Goal: Task Accomplishment & Management: Manage account settings

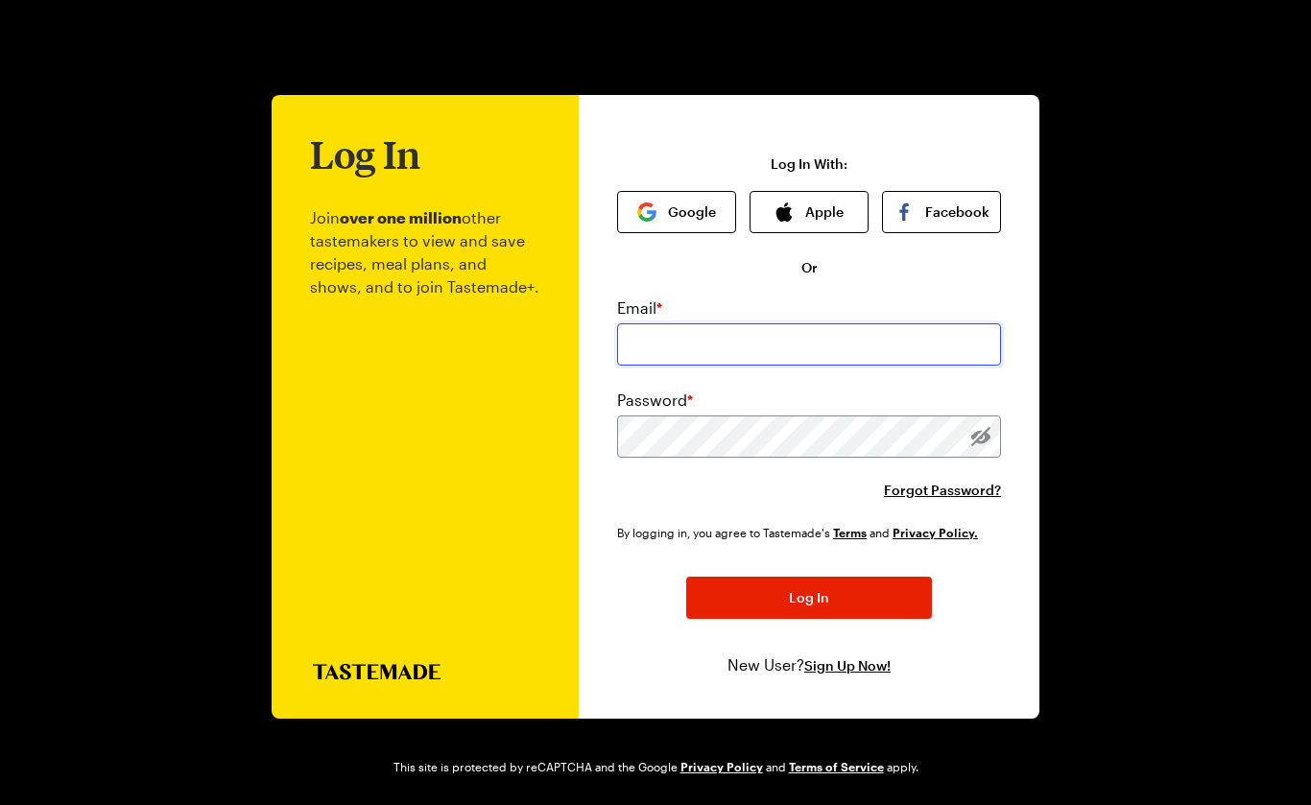
click at [670, 355] on input "email" at bounding box center [809, 344] width 384 height 42
type input "[EMAIL_ADDRESS][DOMAIN_NAME]"
click at [802, 597] on button "Log In" at bounding box center [809, 598] width 246 height 42
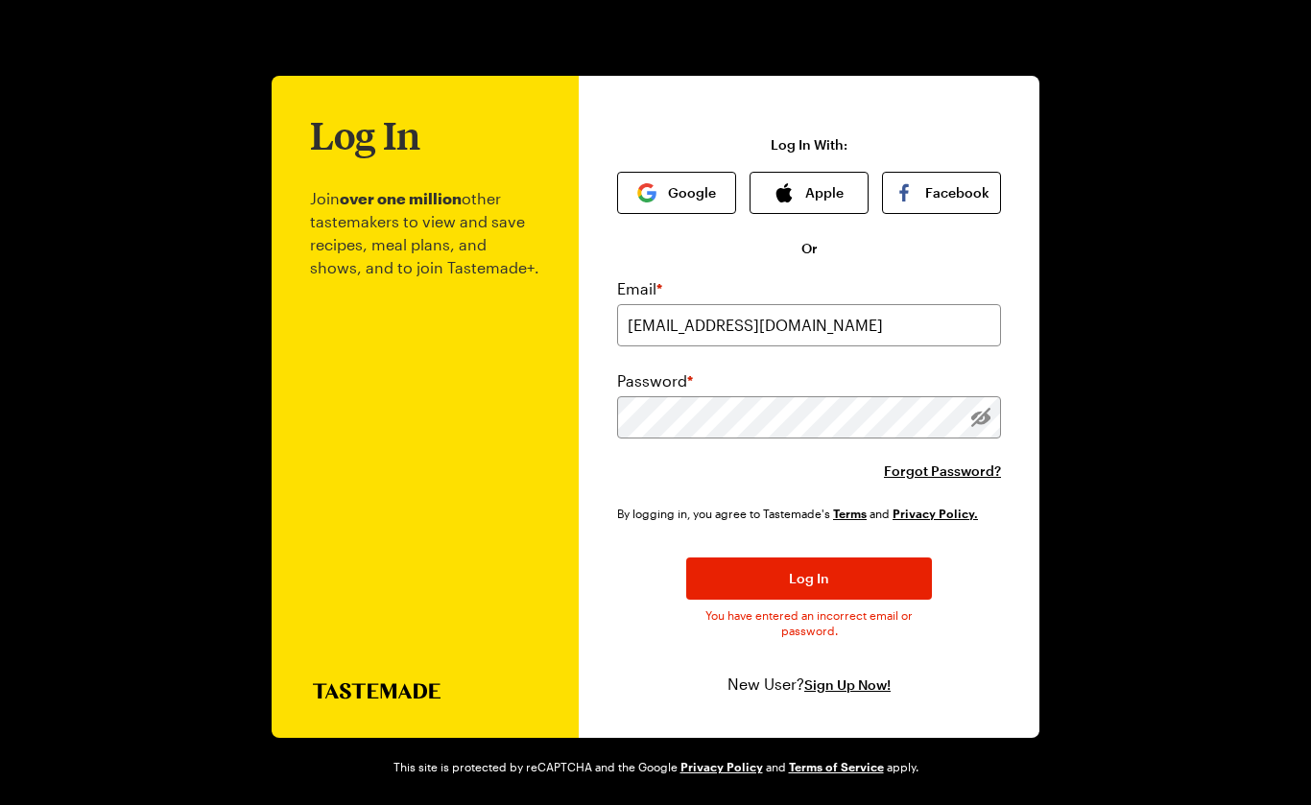
click at [826, 568] on button "Log In" at bounding box center [809, 579] width 246 height 42
click at [944, 473] on span "Forgot Password?" at bounding box center [942, 471] width 117 height 19
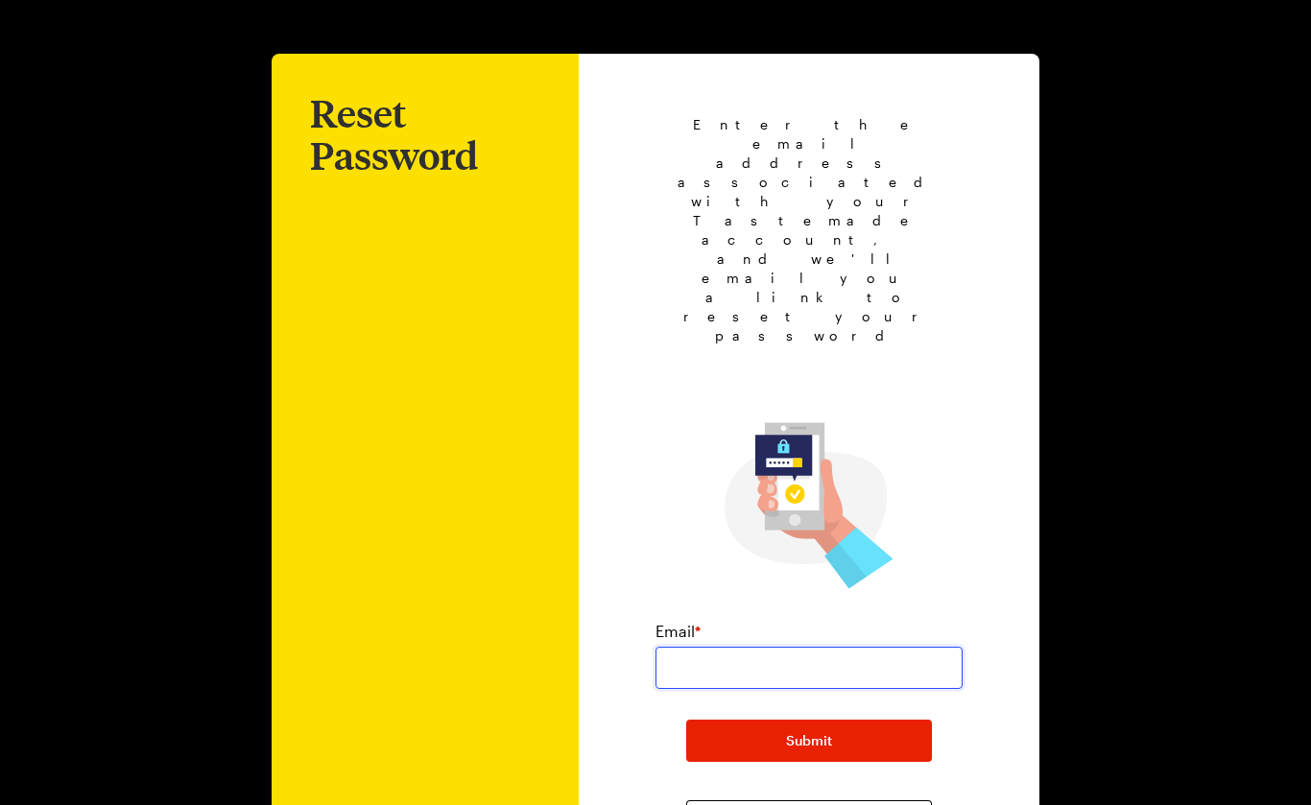
click at [691, 647] on input "email" at bounding box center [809, 668] width 307 height 42
click at [770, 647] on input "[EMAIL_ADDRESS][DOMAIN_NAME]" at bounding box center [809, 668] width 307 height 42
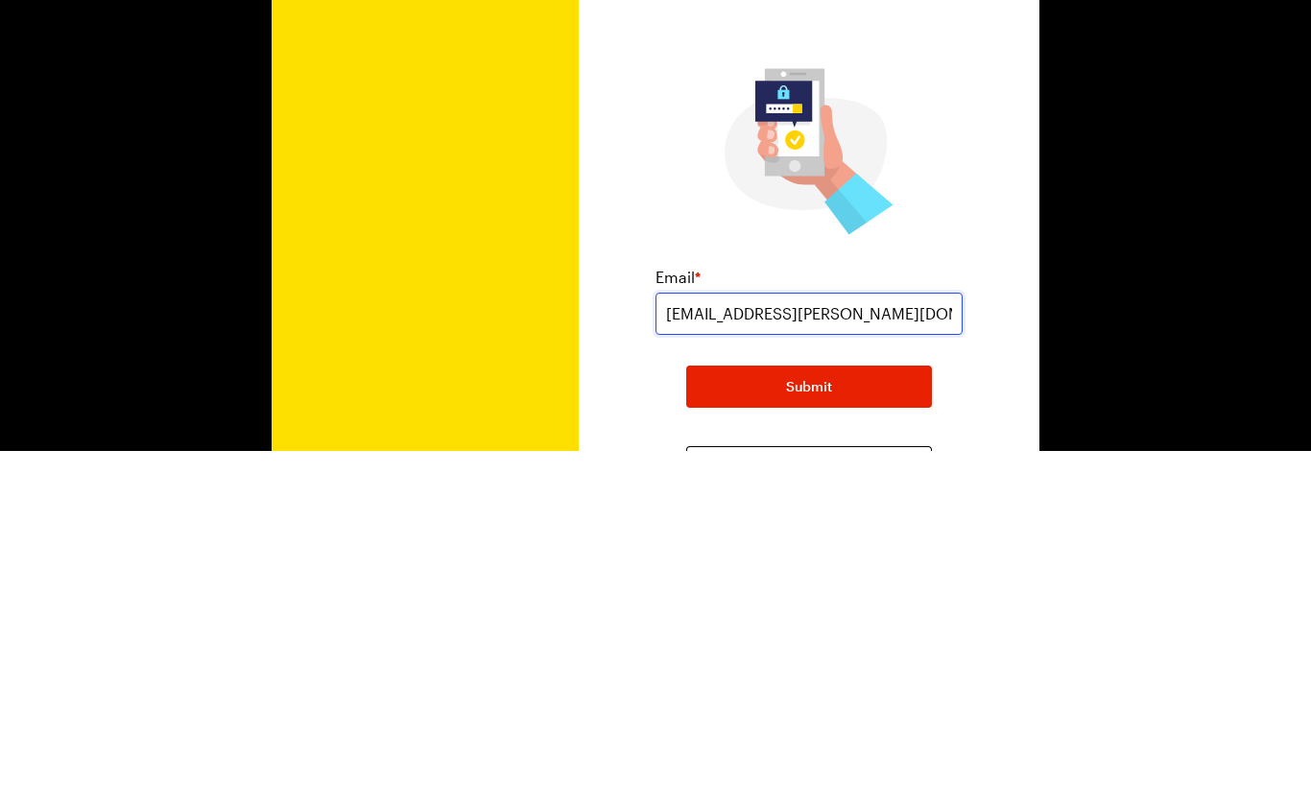
type input "[EMAIL_ADDRESS][PERSON_NAME][DOMAIN_NAME]"
click at [877, 720] on button "Submit" at bounding box center [809, 741] width 246 height 42
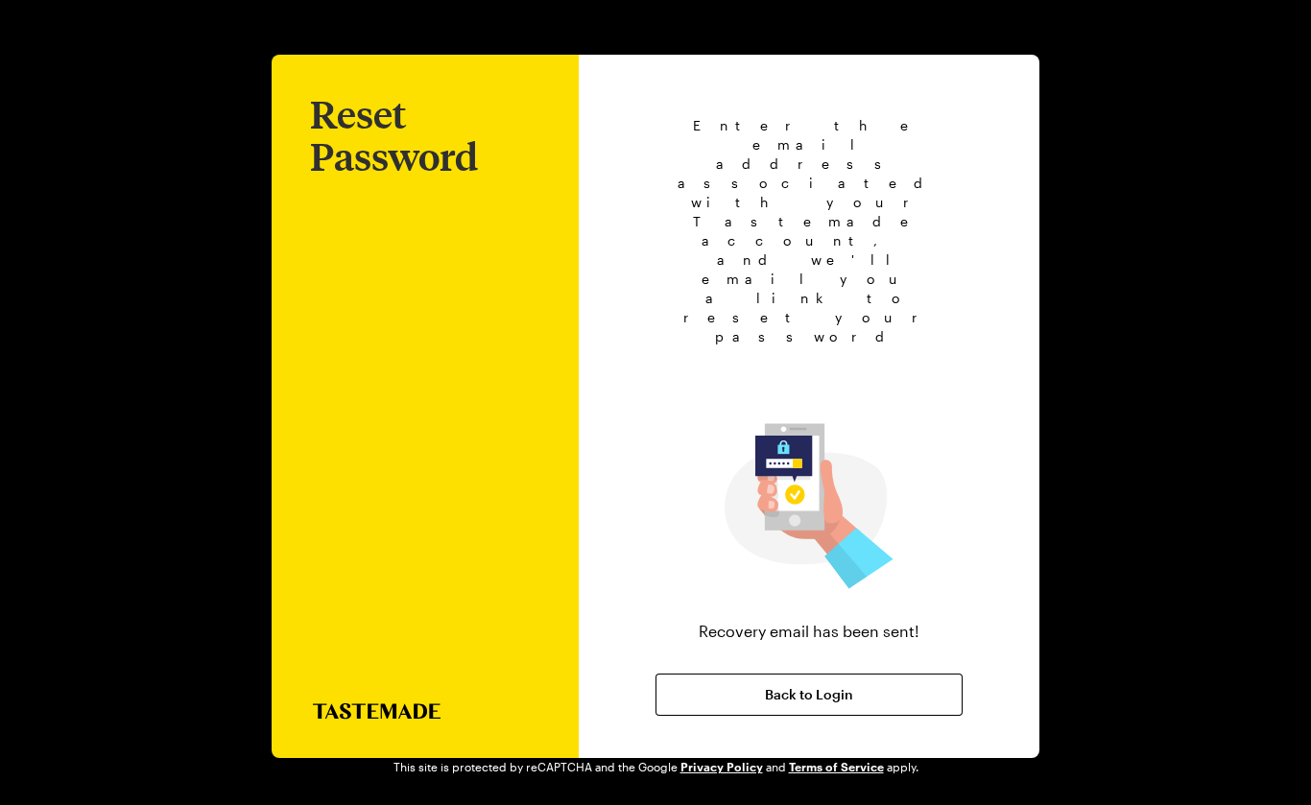
click at [876, 674] on button "Back to Login" at bounding box center [809, 695] width 307 height 42
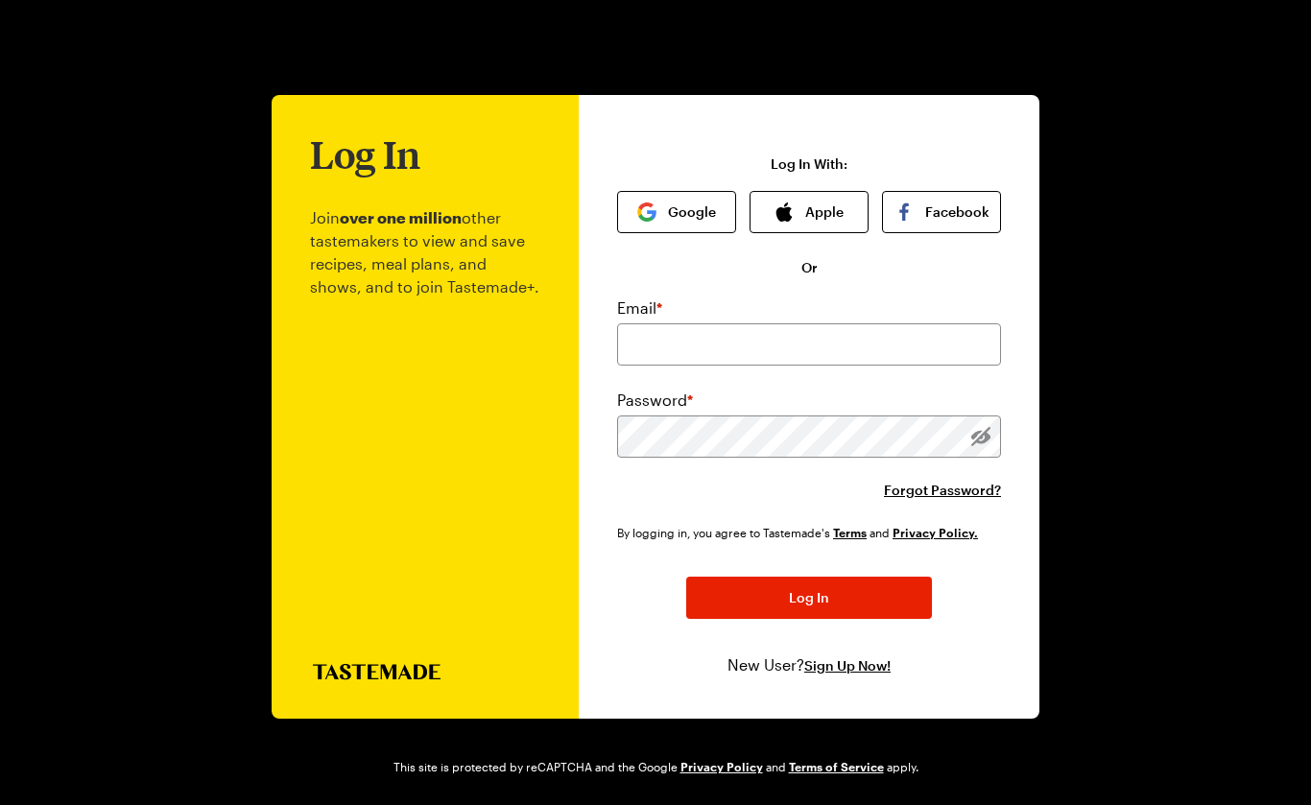
click at [822, 213] on button "Apple" at bounding box center [809, 212] width 119 height 42
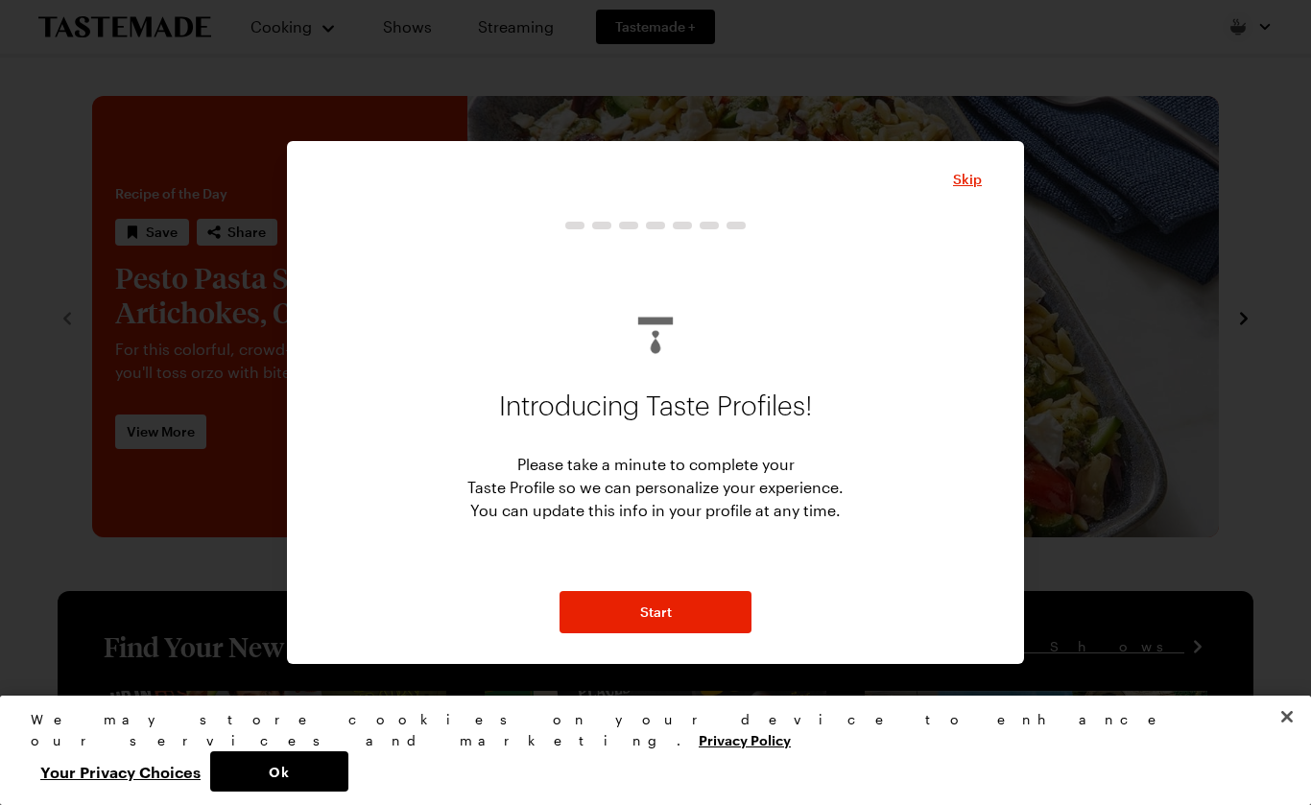
click at [966, 185] on span "Skip" at bounding box center [967, 179] width 29 height 19
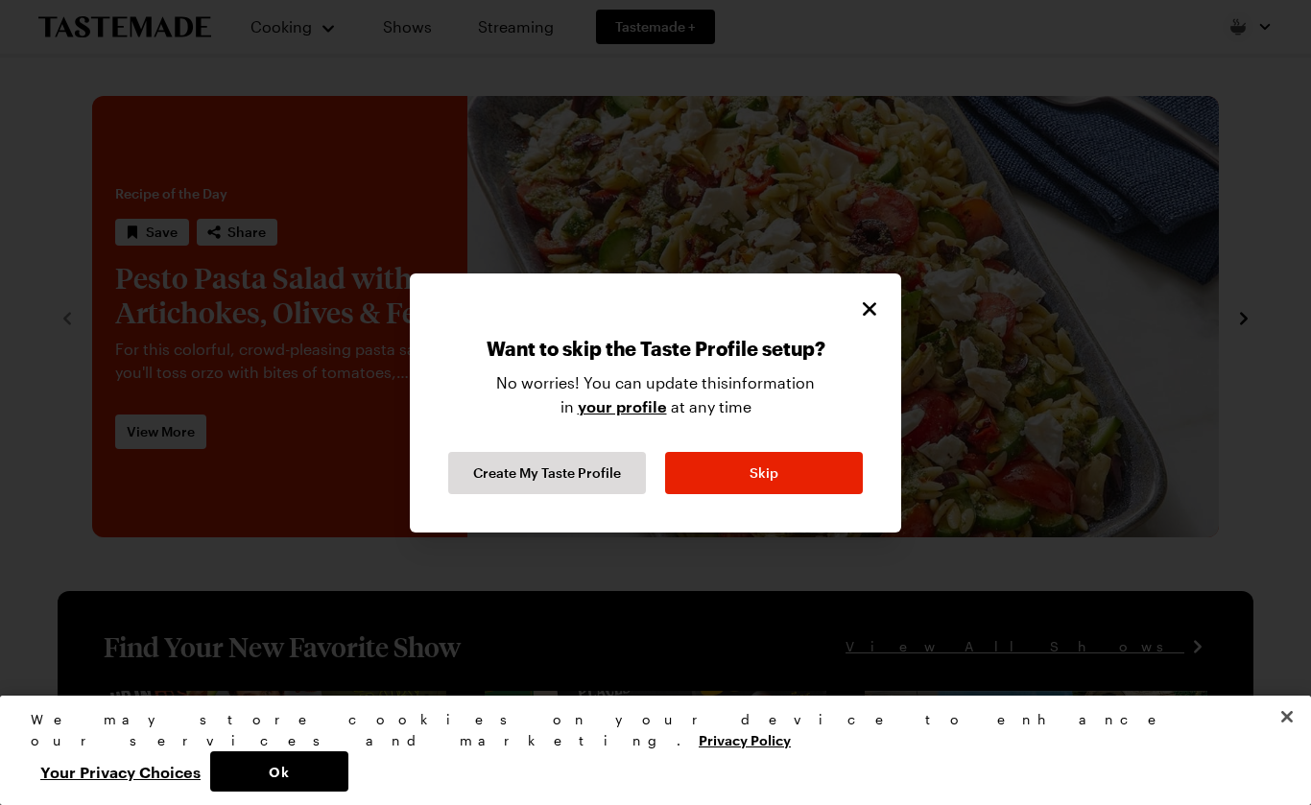
click at [785, 473] on button "Skip" at bounding box center [764, 473] width 198 height 42
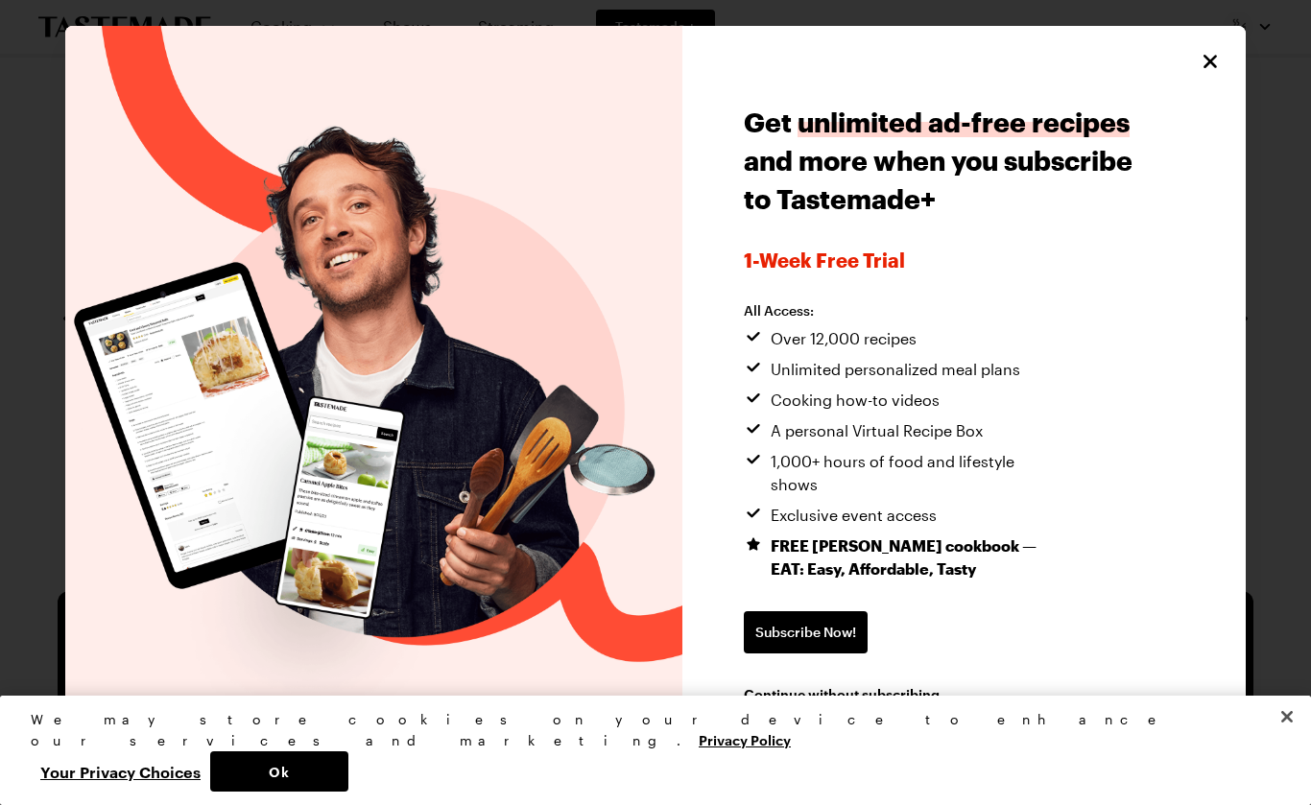
click at [1205, 71] on icon "Close" at bounding box center [1210, 61] width 23 height 23
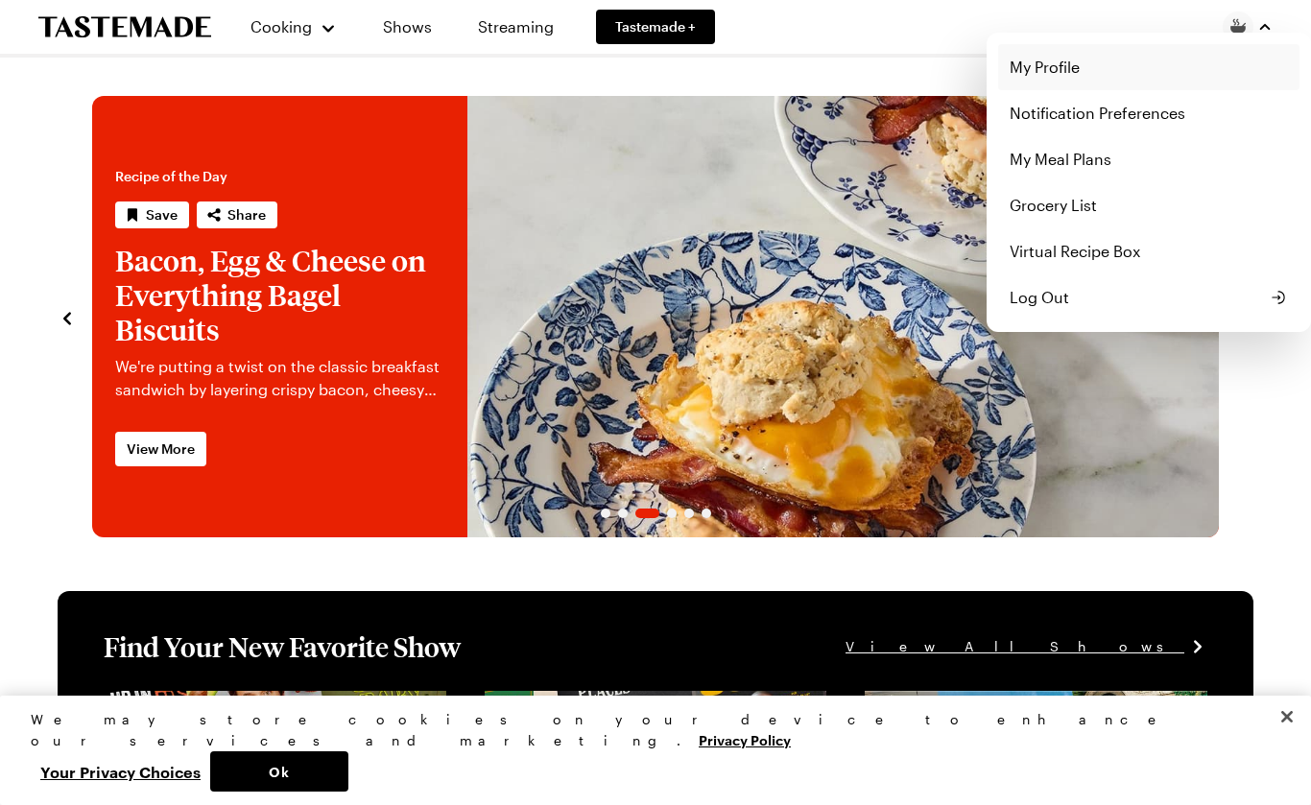
click at [1066, 70] on link "My Profile" at bounding box center [1148, 67] width 301 height 46
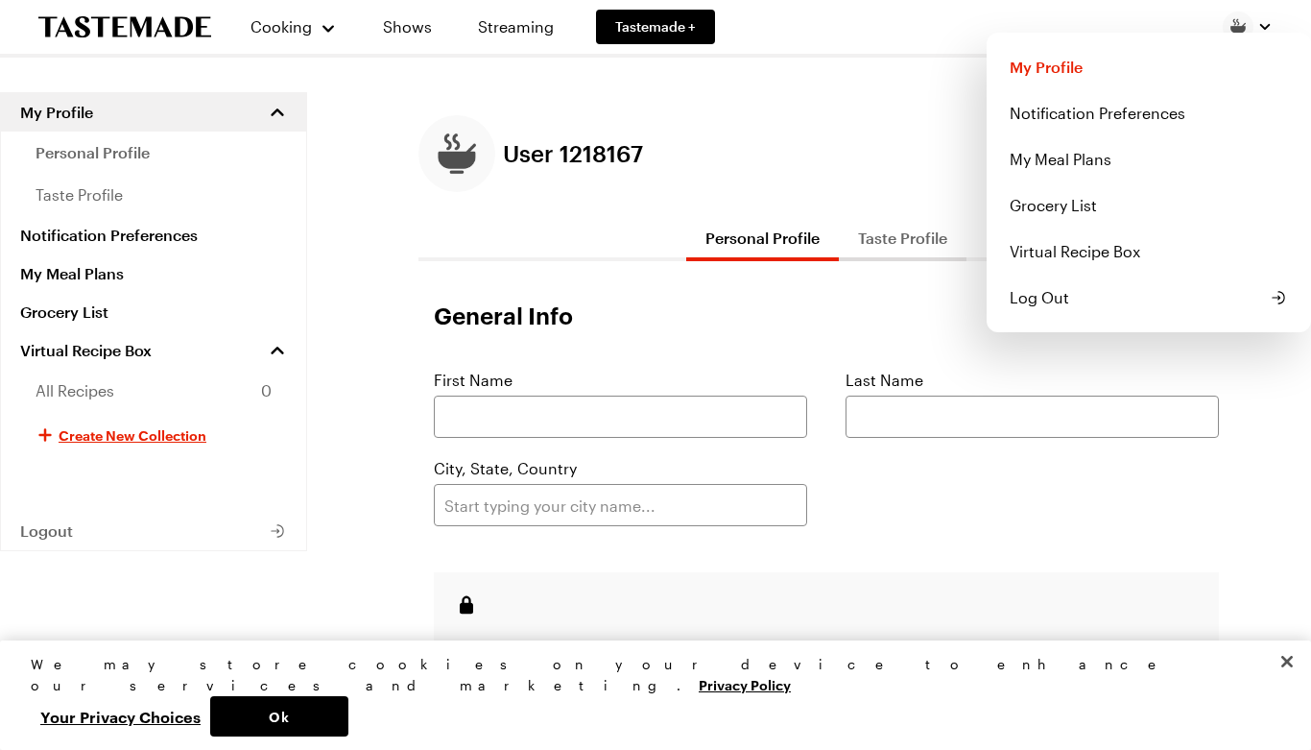
click at [1250, 17] on img "button" at bounding box center [1238, 27] width 31 height 31
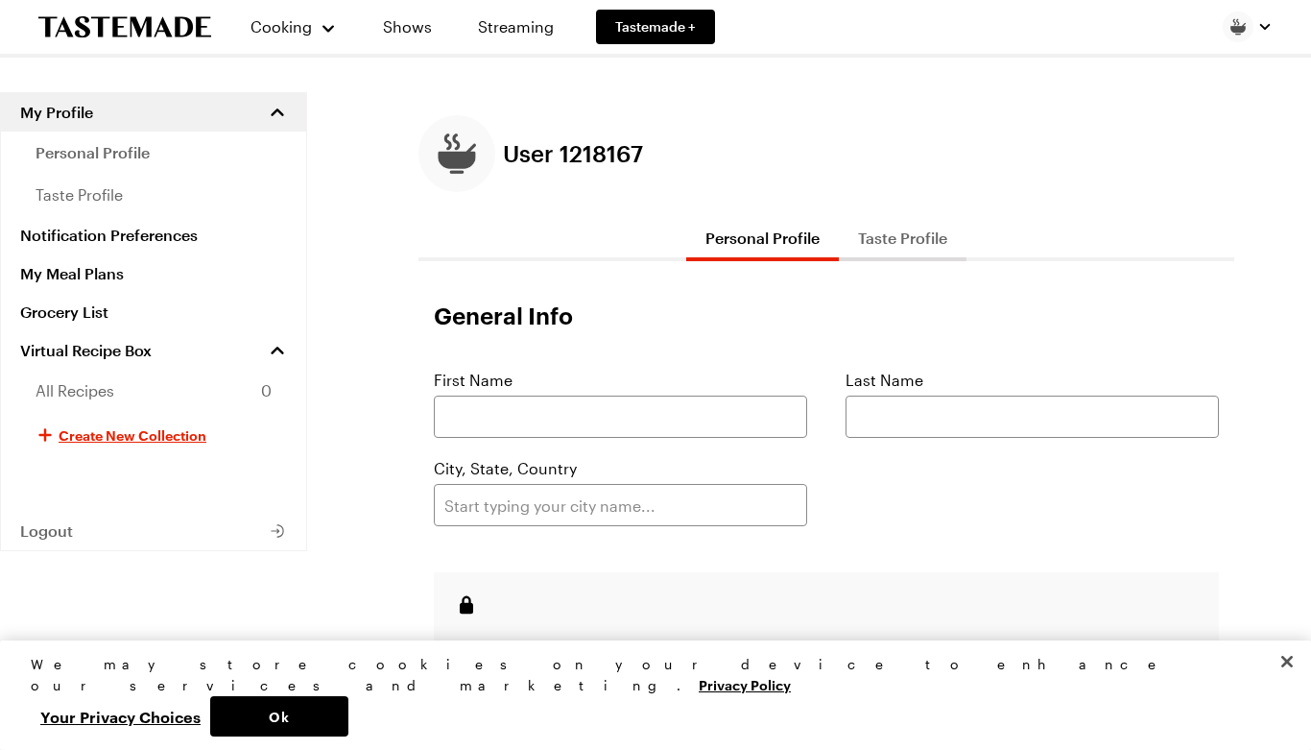
click at [348, 736] on button "Ok" at bounding box center [279, 716] width 138 height 40
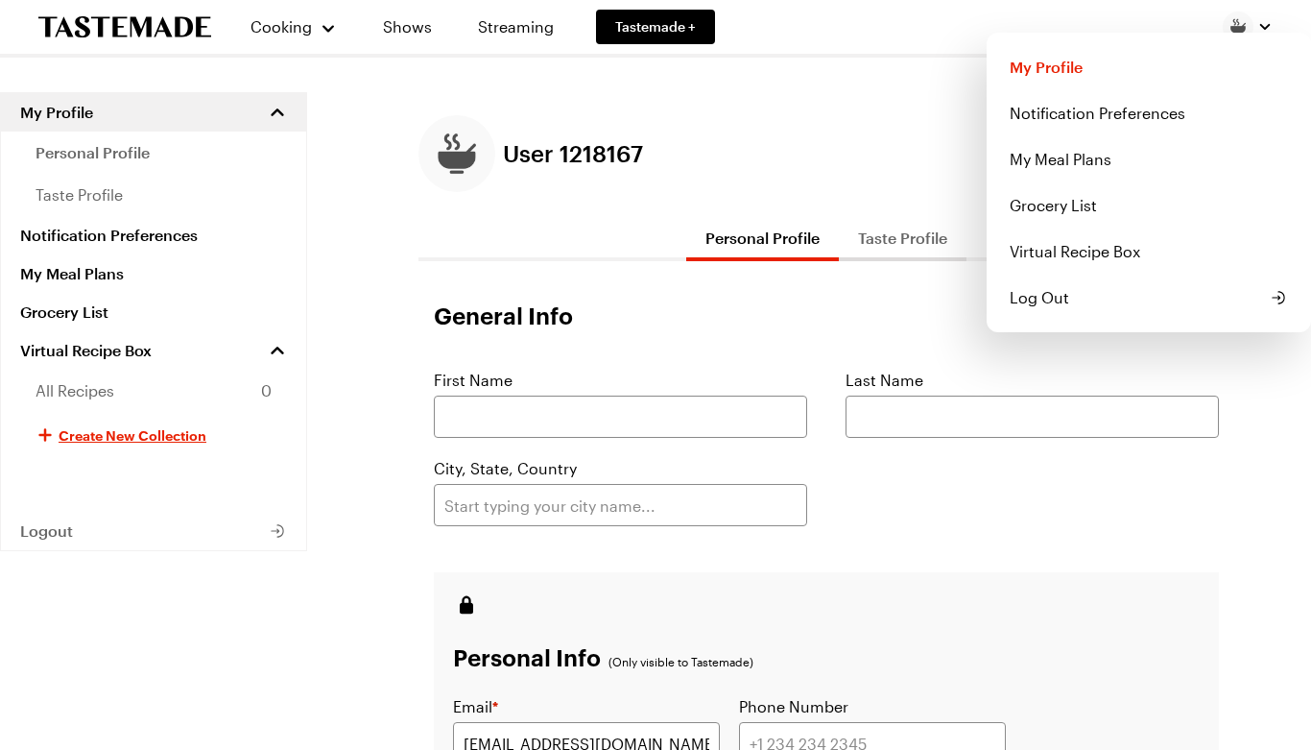
click at [1233, 27] on img "button" at bounding box center [1238, 27] width 31 height 31
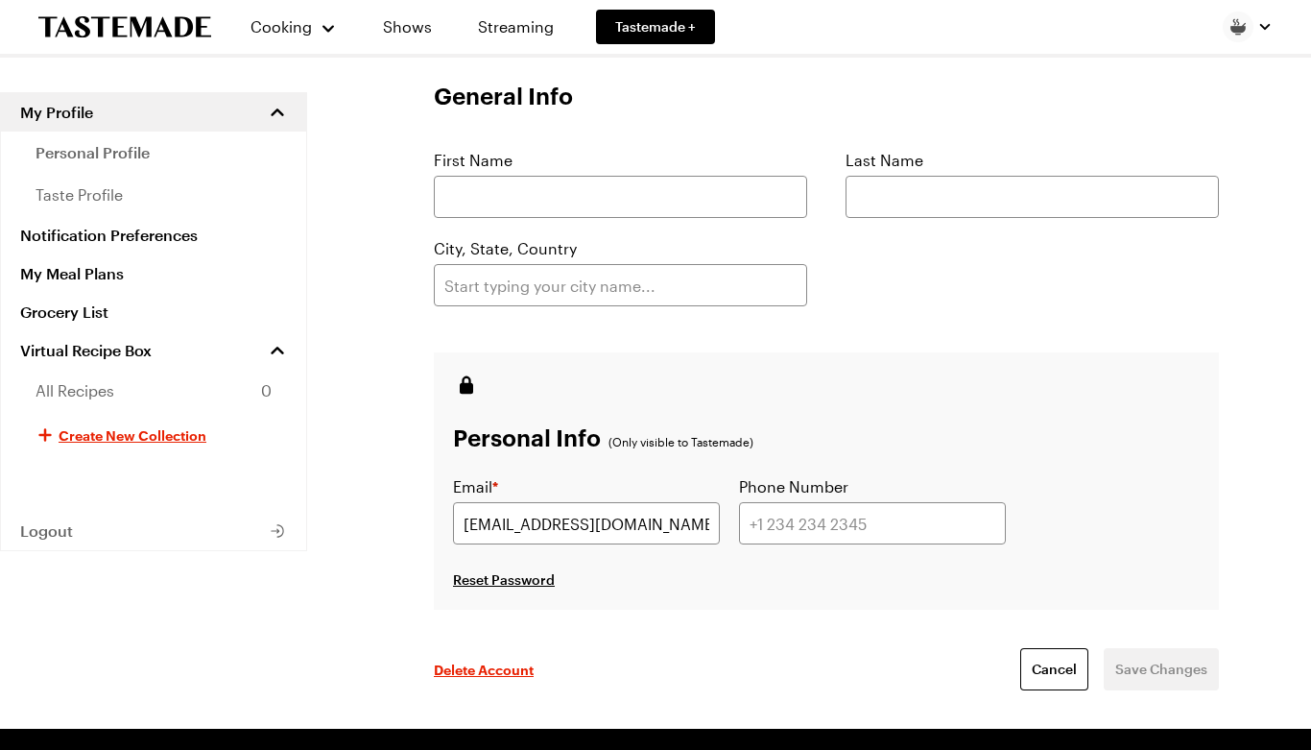
scroll to position [218, 0]
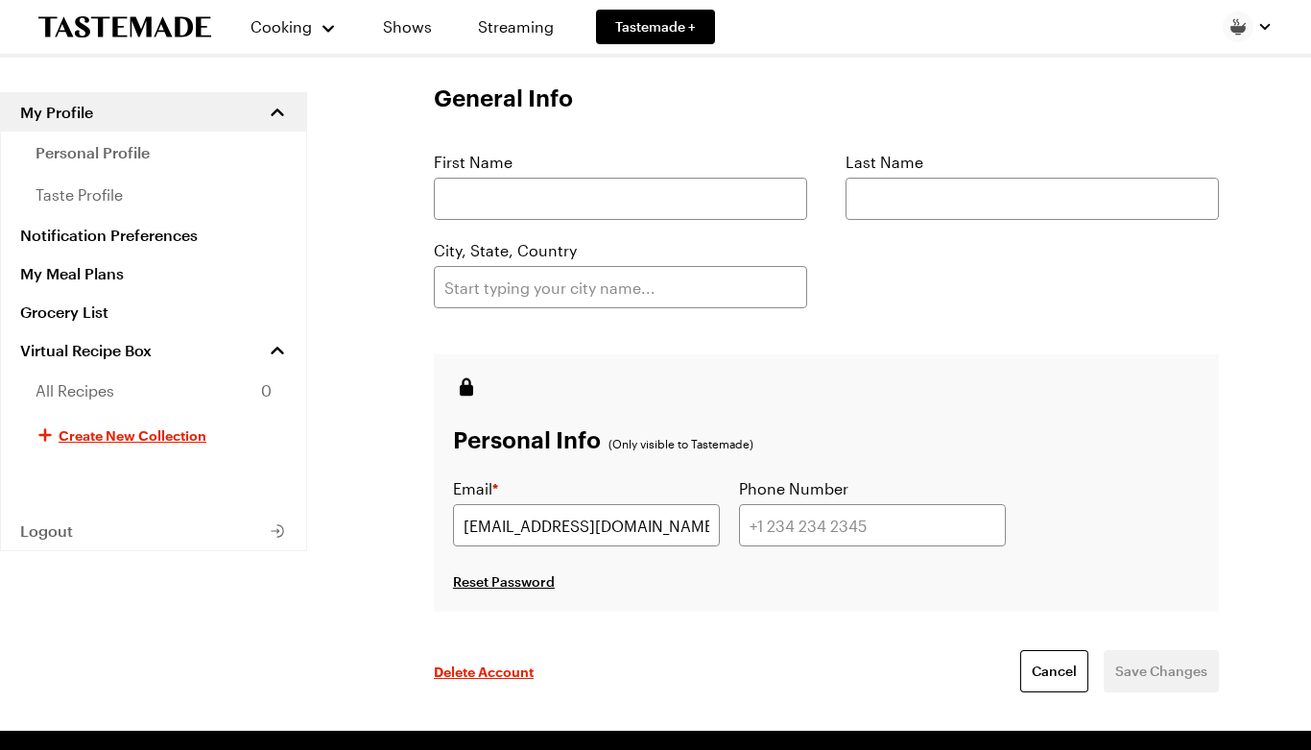
click at [468, 589] on span "Reset Password" at bounding box center [504, 581] width 102 height 19
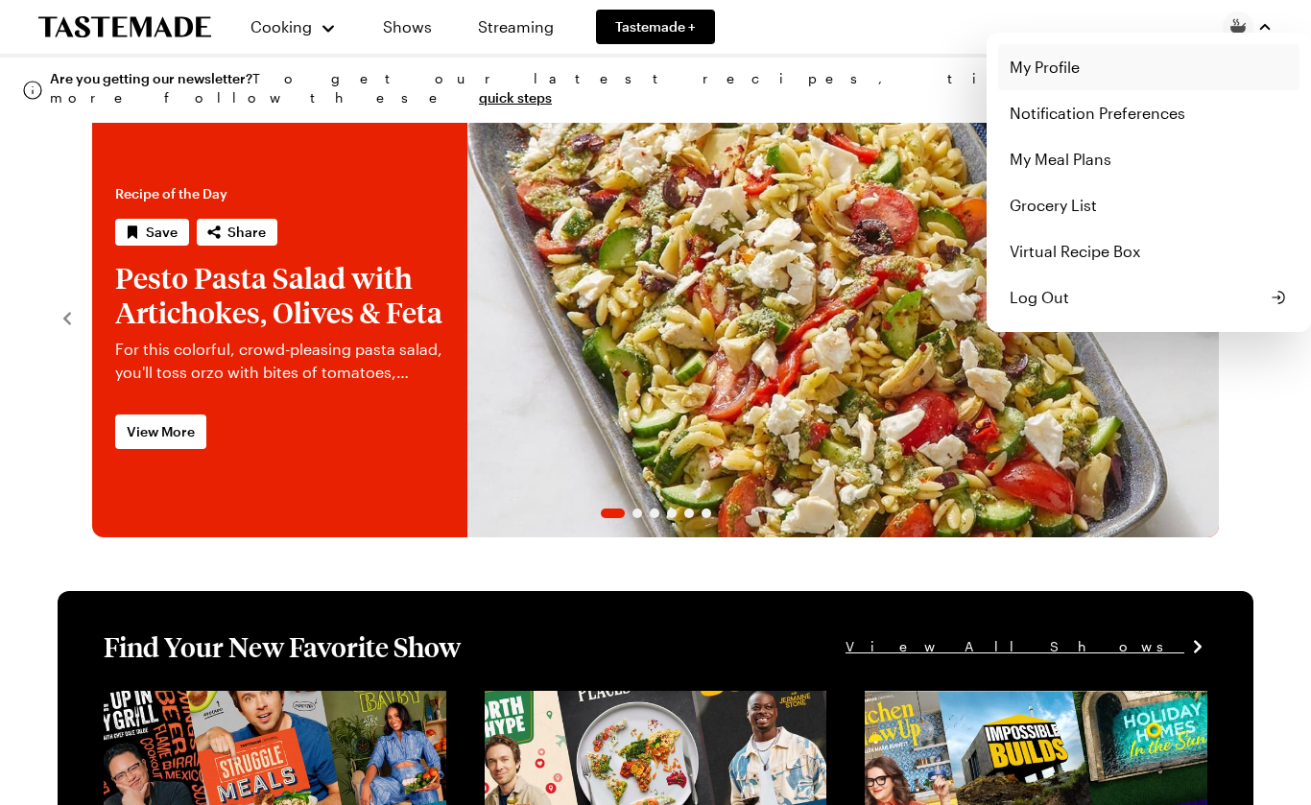
click at [1059, 66] on link "My Profile" at bounding box center [1148, 67] width 301 height 46
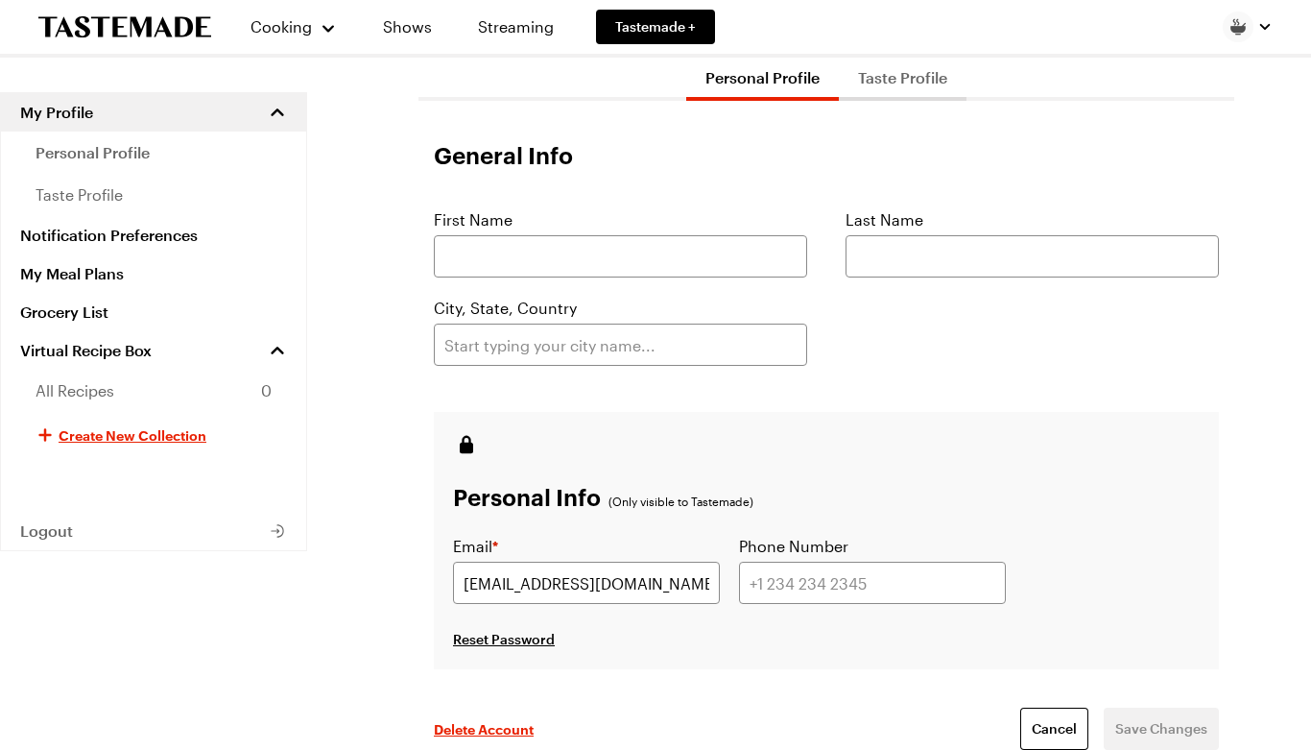
scroll to position [168, 0]
